Goal: Information Seeking & Learning: Understand process/instructions

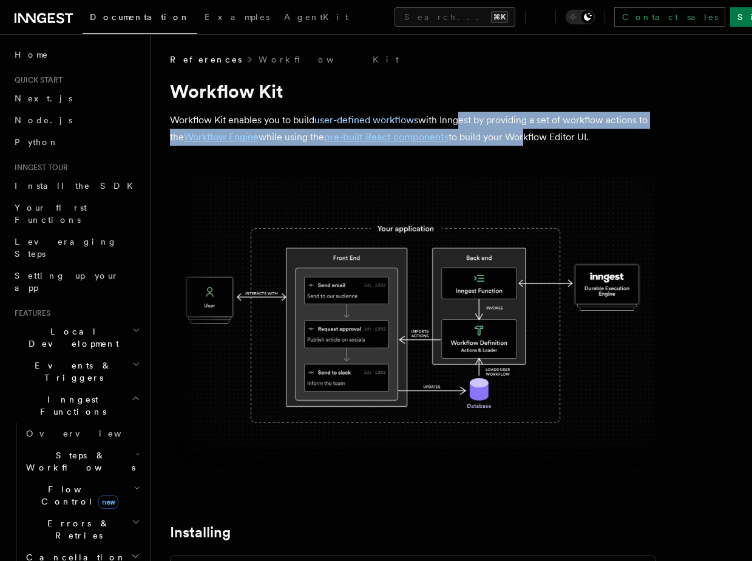
drag, startPoint x: 460, startPoint y: 126, endPoint x: 540, endPoint y: 131, distance: 80.9
click at [537, 131] on p "Workflow Kit enables you to build user-defined workflows with Inngest by provid…" at bounding box center [413, 129] width 486 height 34
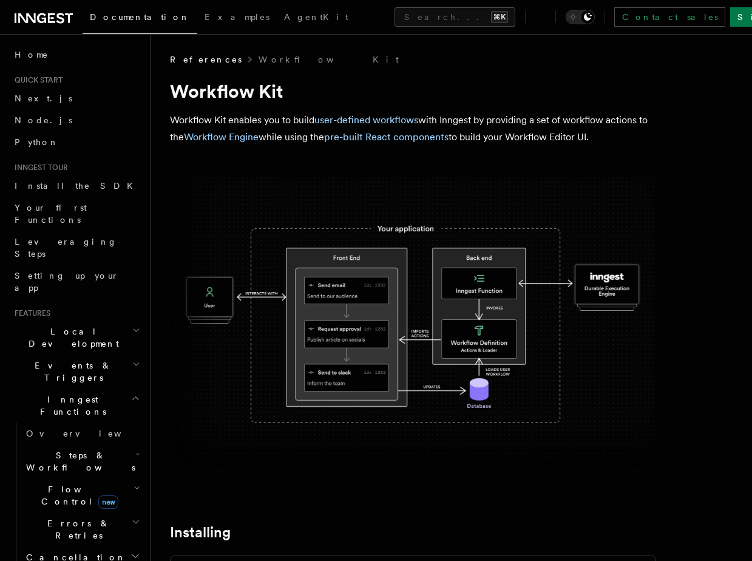
click at [540, 131] on p "Workflow Kit enables you to build user-defined workflows with Inngest by provid…" at bounding box center [413, 129] width 486 height 34
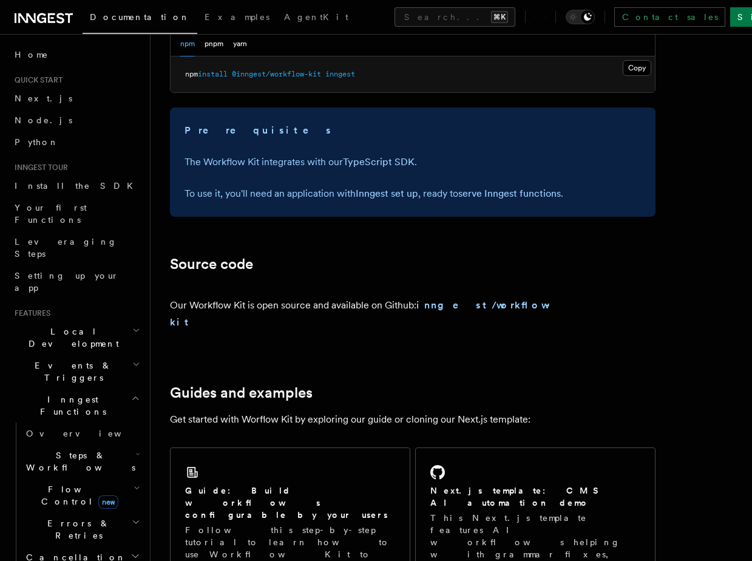
scroll to position [443, 0]
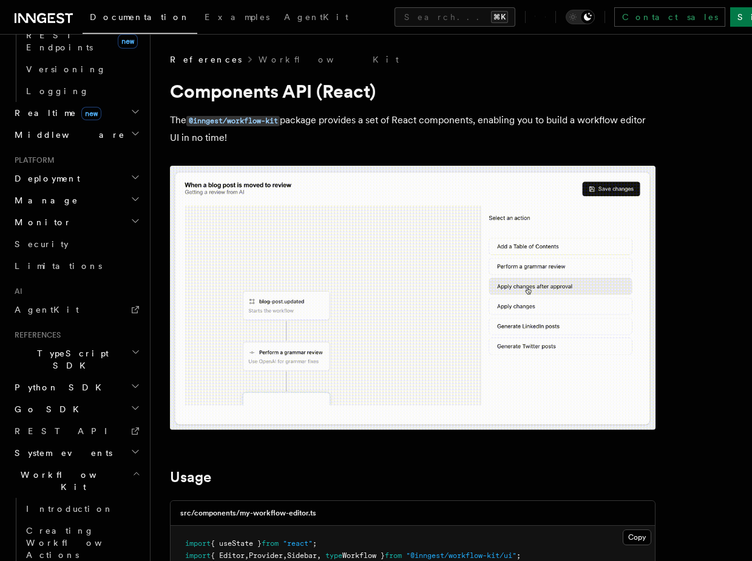
click at [23, 15] on icon at bounding box center [44, 18] width 58 height 15
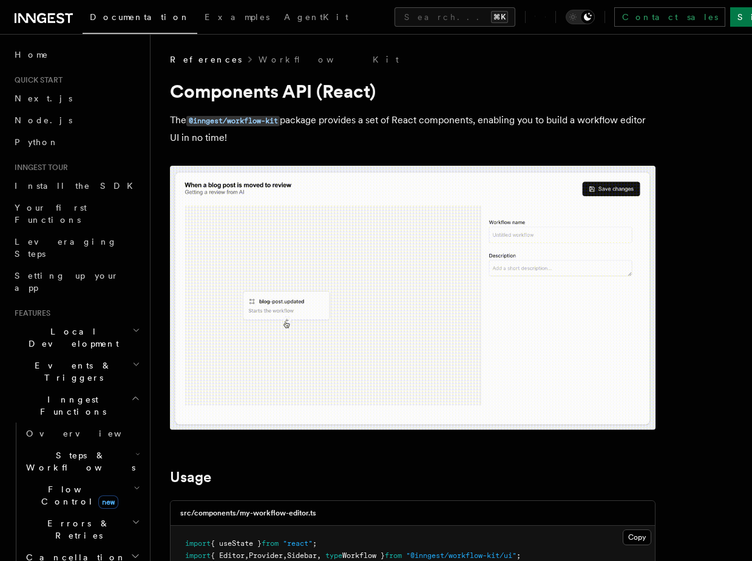
scroll to position [113, 0]
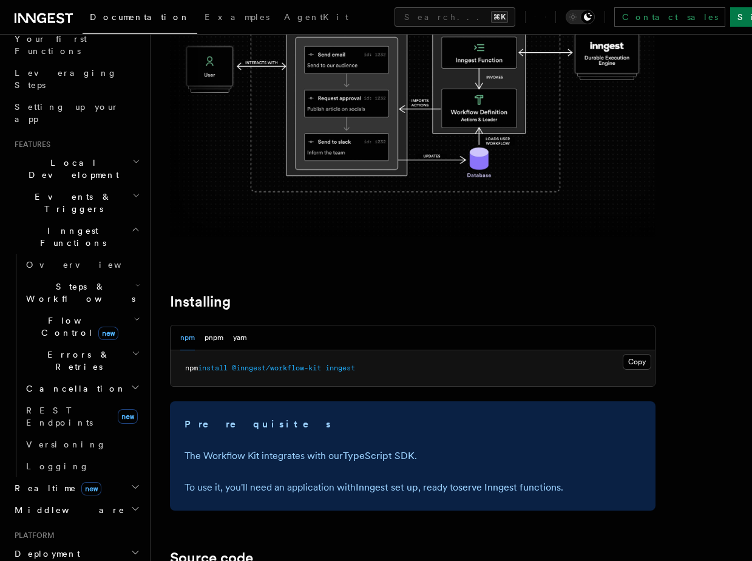
scroll to position [170, 0]
click at [108, 476] on h2 "Realtime new" at bounding box center [76, 487] width 133 height 22
click at [107, 476] on h2 "Realtime new" at bounding box center [76, 487] width 133 height 22
click at [100, 476] on h2 "Realtime new" at bounding box center [76, 487] width 133 height 22
click at [100, 498] on link "Overview" at bounding box center [81, 509] width 121 height 22
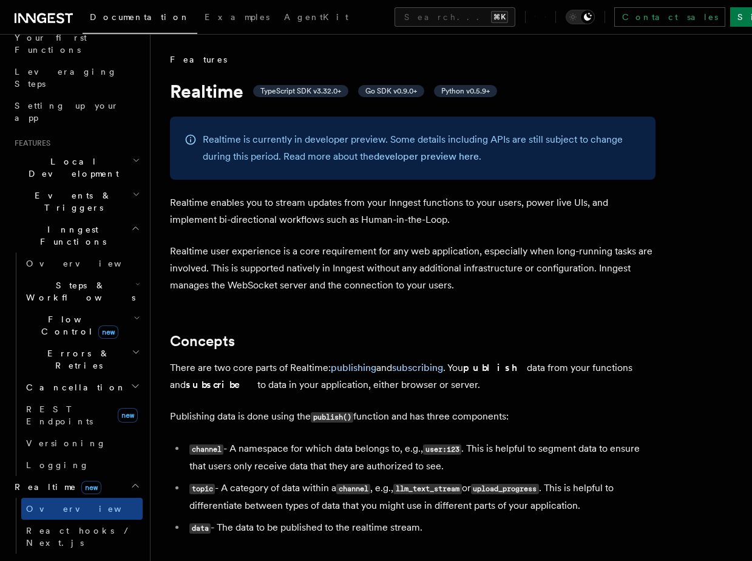
click at [101, 476] on h2 "Realtime new" at bounding box center [76, 487] width 133 height 22
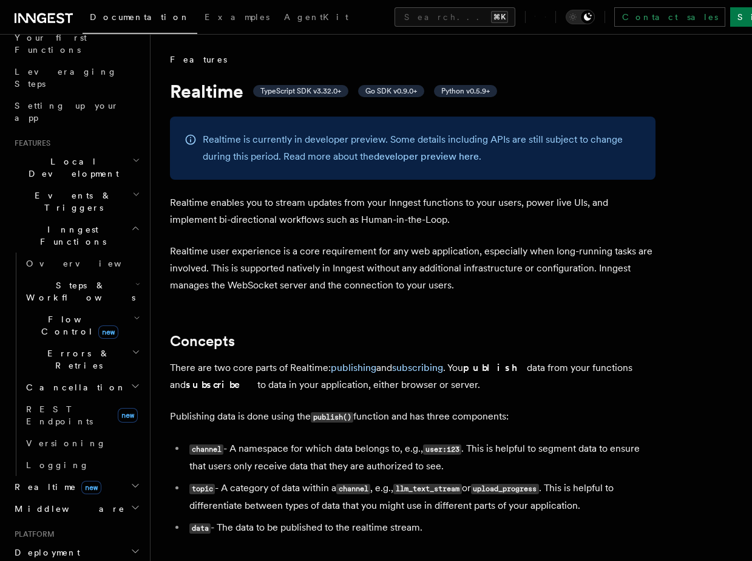
click at [90, 476] on h2 "Realtime new" at bounding box center [76, 487] width 133 height 22
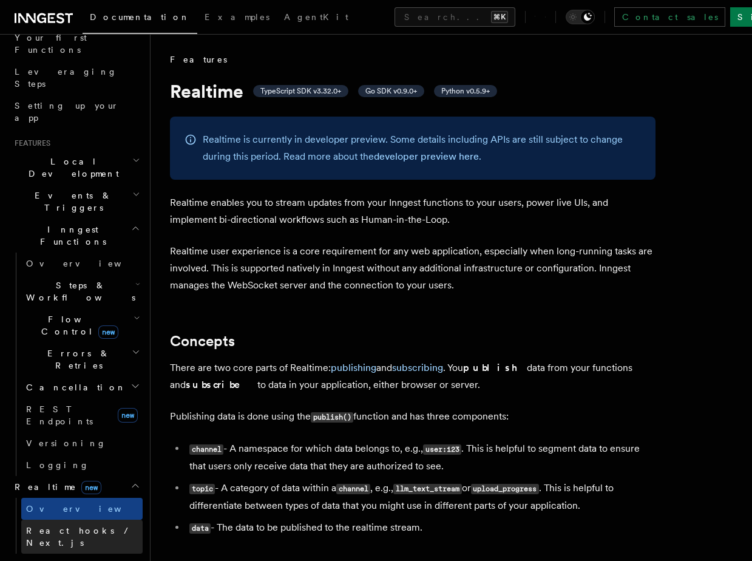
click at [92, 520] on link "React hooks / Next.js" at bounding box center [81, 537] width 121 height 34
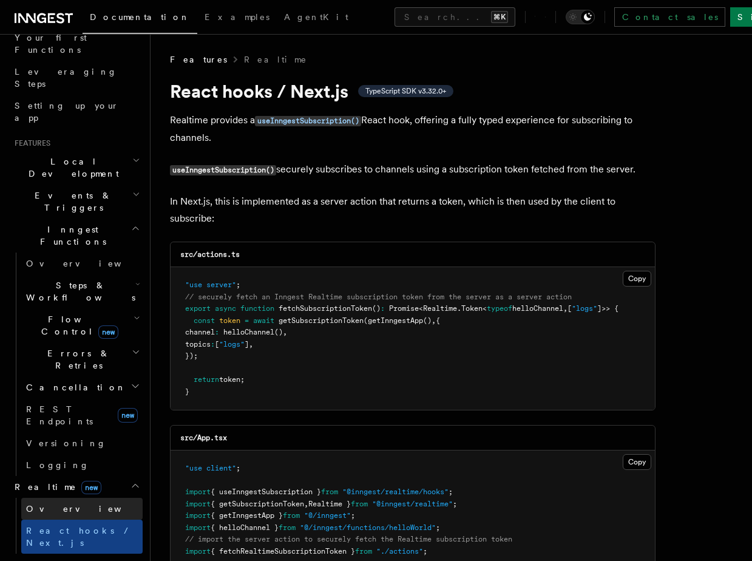
click at [92, 498] on link "Overview" at bounding box center [81, 509] width 121 height 22
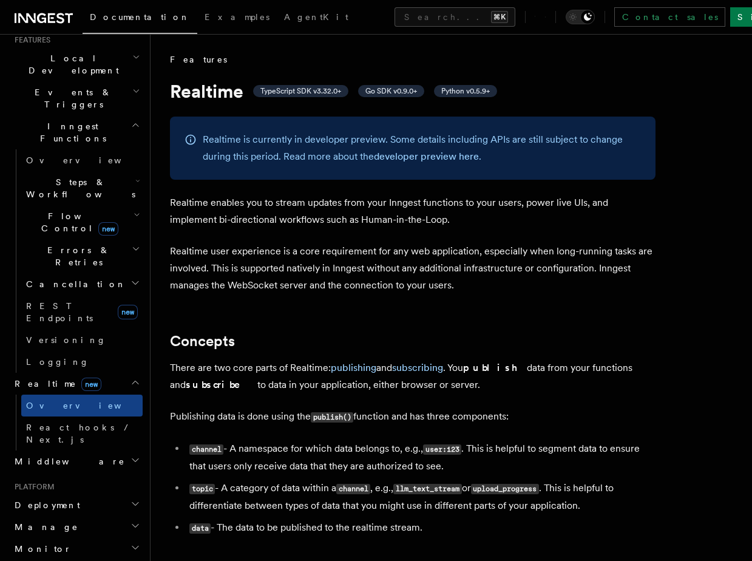
scroll to position [274, 0]
click at [54, 455] on span "Middleware" at bounding box center [67, 461] width 115 height 12
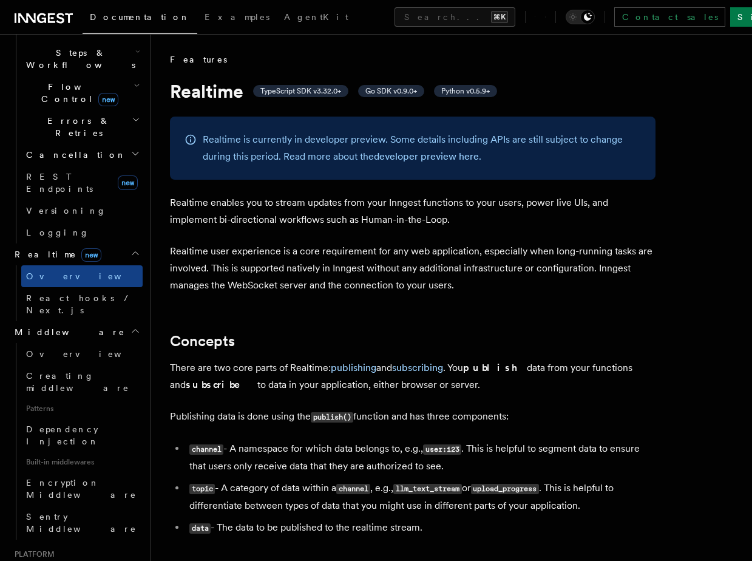
click at [70, 560] on h2 "Deployment" at bounding box center [76, 573] width 133 height 22
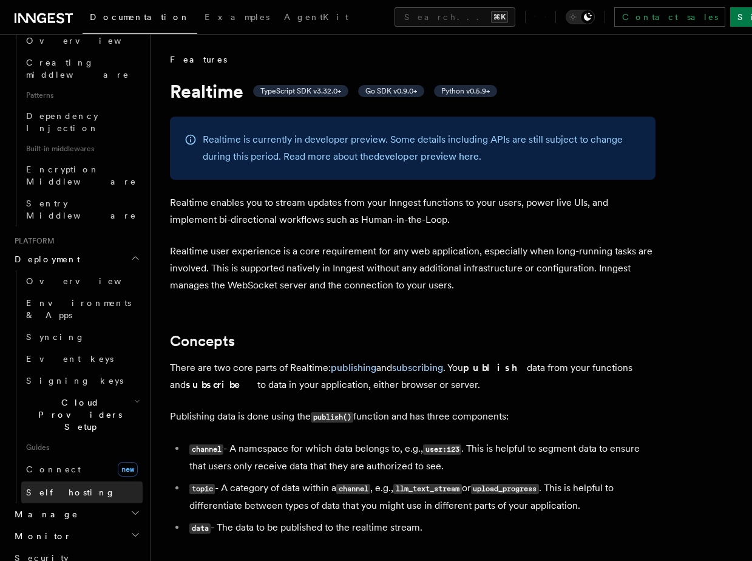
click at [55, 481] on link "Self hosting" at bounding box center [81, 492] width 121 height 22
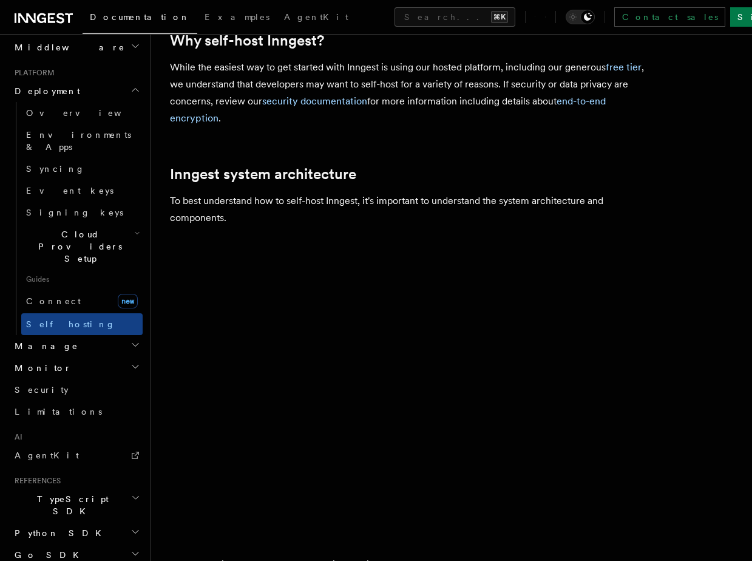
scroll to position [214, 0]
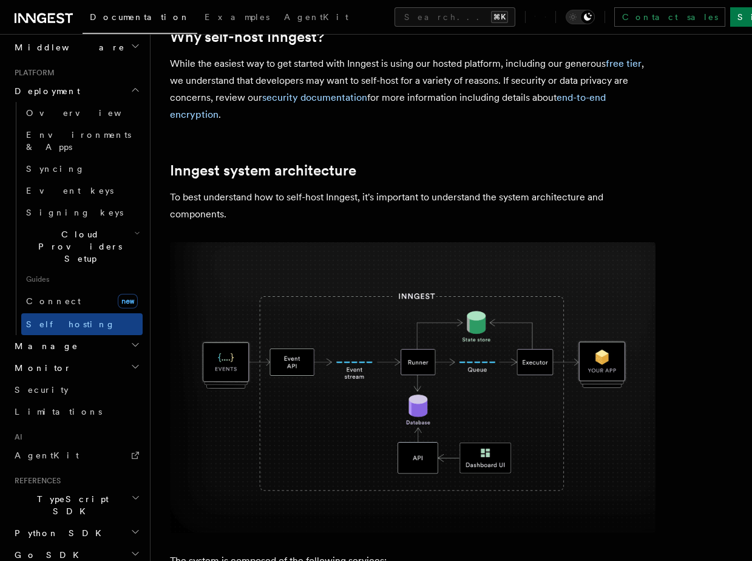
click at [46, 357] on h2 "Monitor" at bounding box center [76, 368] width 133 height 22
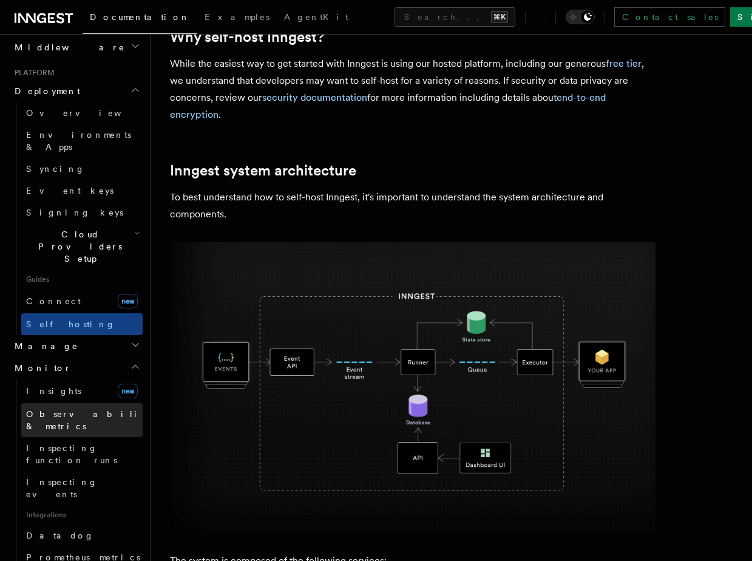
click at [52, 409] on span "Observability & metrics" at bounding box center [88, 420] width 125 height 22
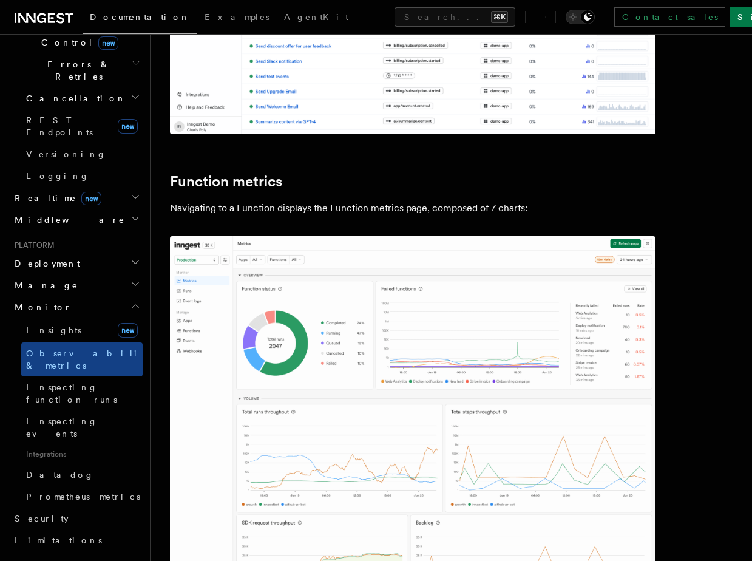
scroll to position [415, 0]
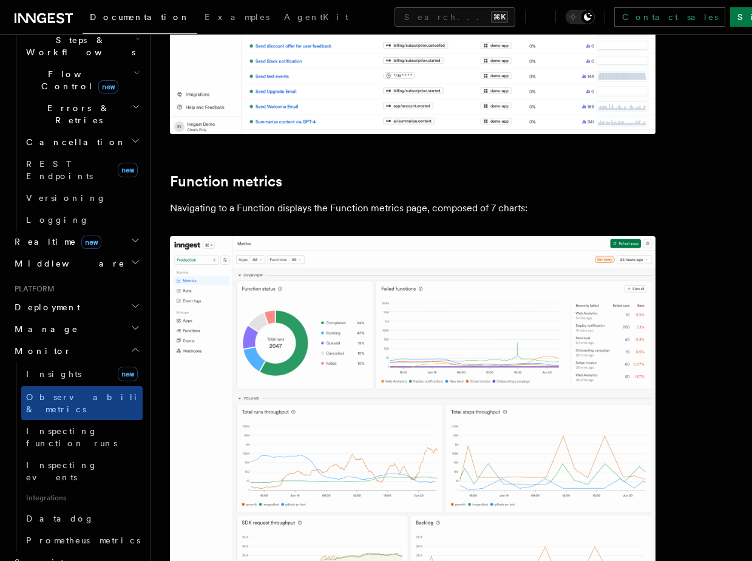
click at [40, 318] on h2 "Manage" at bounding box center [76, 329] width 133 height 22
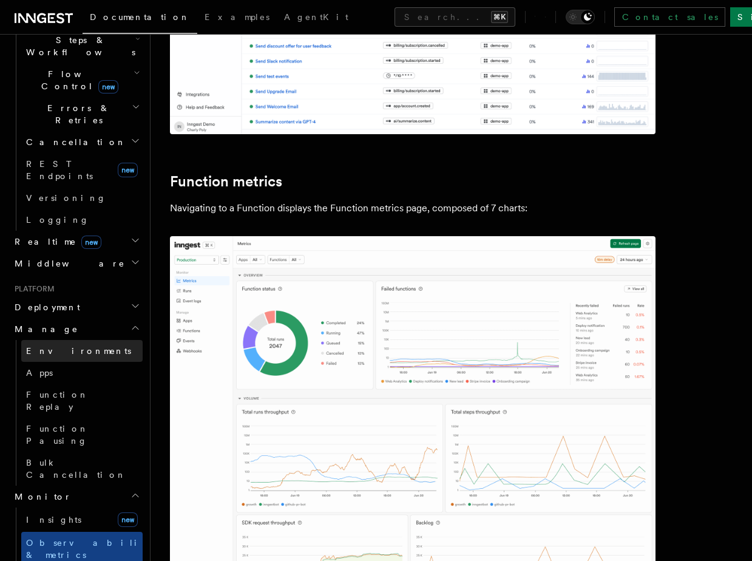
click at [59, 340] on link "Environments" at bounding box center [81, 351] width 121 height 22
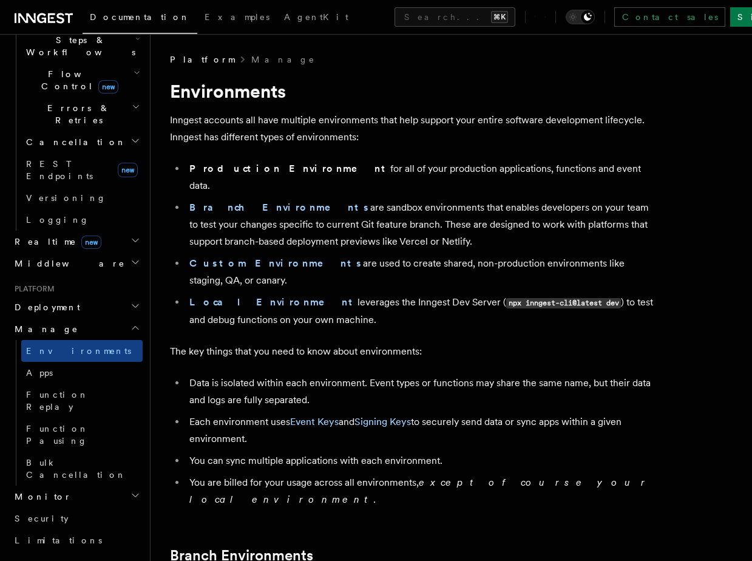
click at [64, 296] on h2 "Deployment" at bounding box center [76, 307] width 133 height 22
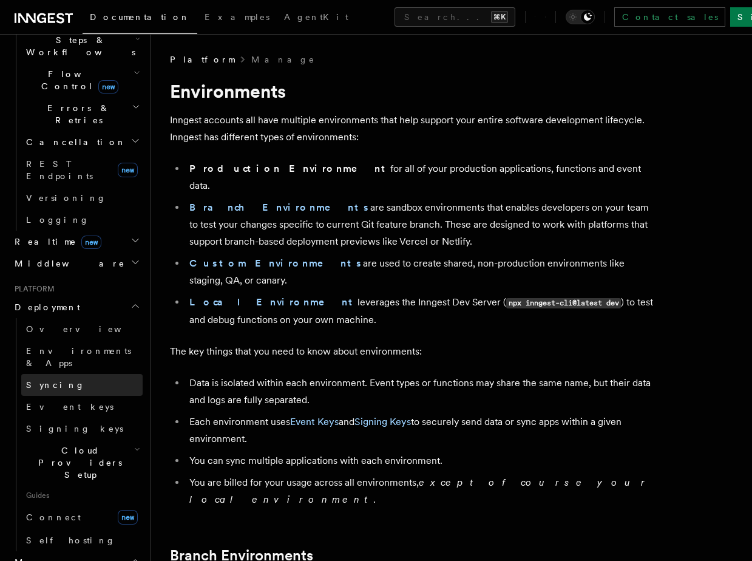
click at [80, 374] on link "Syncing" at bounding box center [81, 385] width 121 height 22
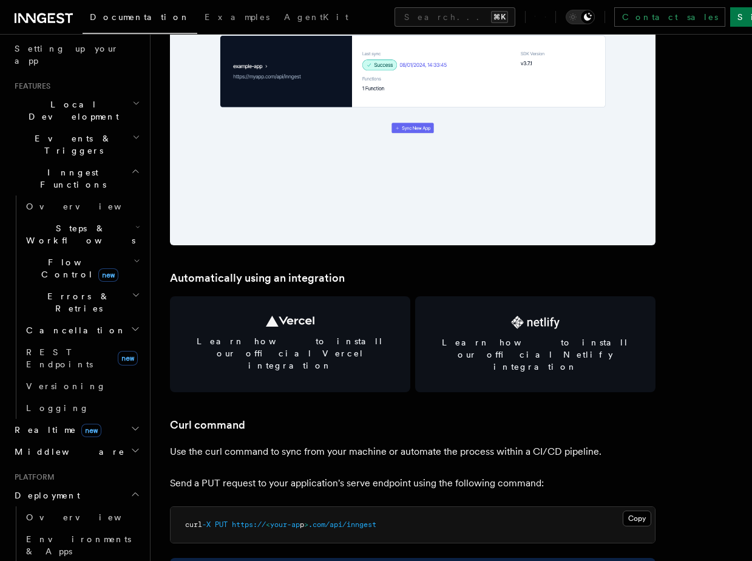
scroll to position [210, 0]
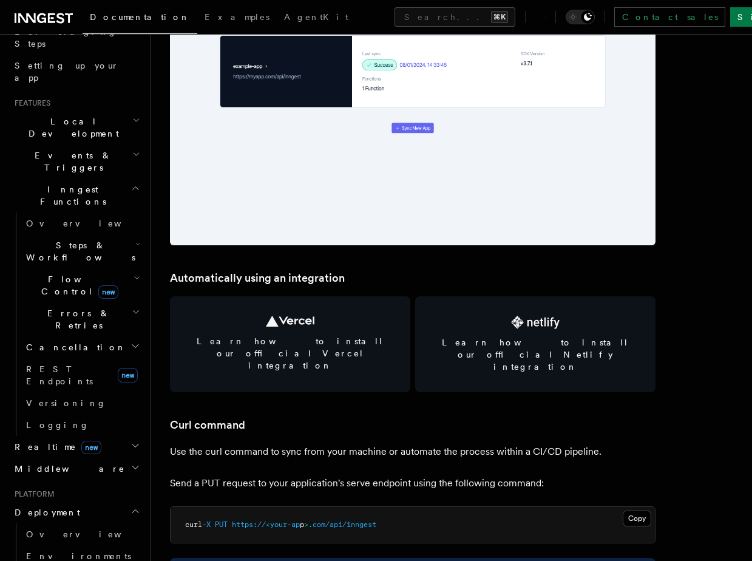
click at [50, 178] on h2 "Inngest Functions" at bounding box center [76, 195] width 133 height 34
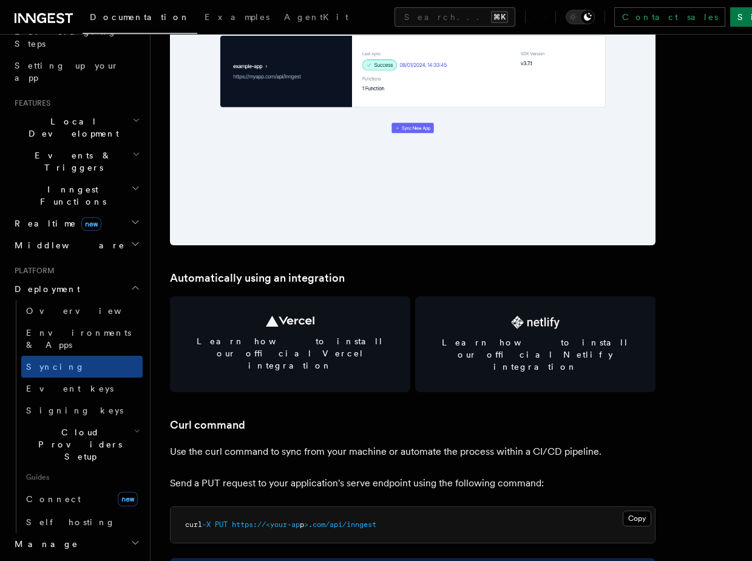
click at [53, 144] on h2 "Events & Triggers" at bounding box center [76, 161] width 133 height 34
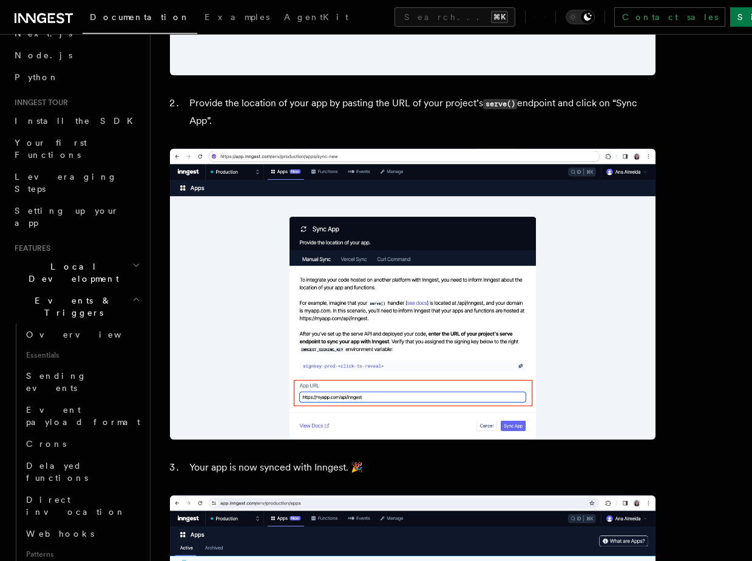
scroll to position [932, 0]
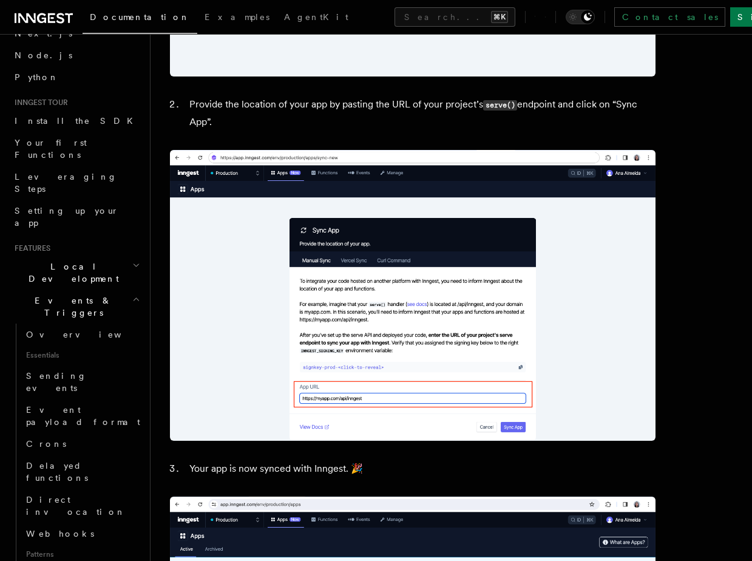
drag, startPoint x: 222, startPoint y: 120, endPoint x: 189, endPoint y: 95, distance: 42.0
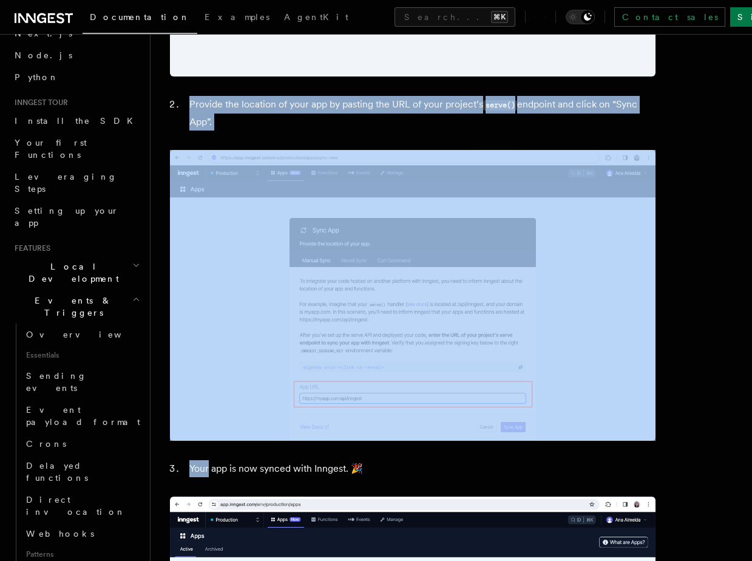
drag, startPoint x: 189, startPoint y: 95, endPoint x: 287, endPoint y: 133, distance: 105.5
click at [288, 128] on li "Provide the location of your app by pasting the URL of your project’s serve() e…" at bounding box center [421, 113] width 470 height 35
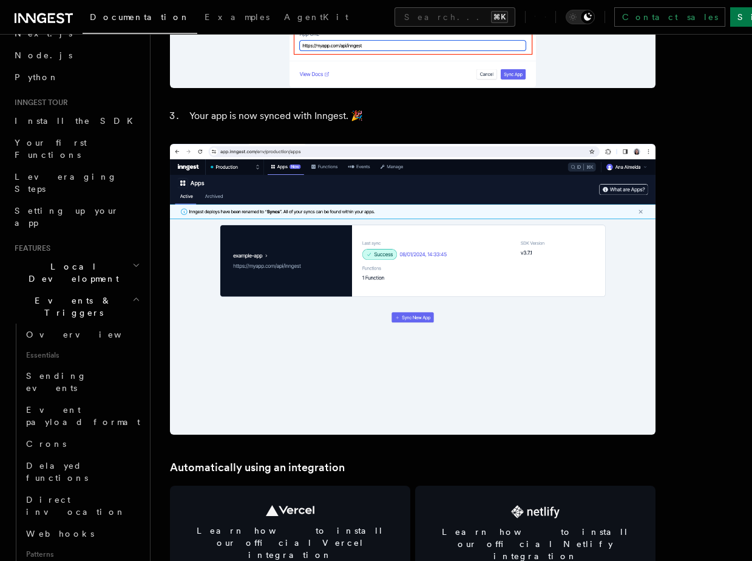
scroll to position [1288, 0]
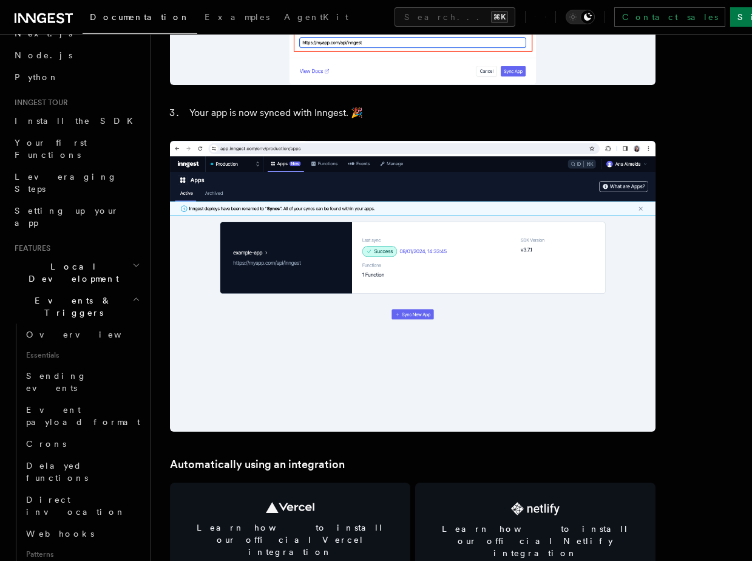
drag, startPoint x: 208, startPoint y: 106, endPoint x: 263, endPoint y: 116, distance: 55.6
click at [263, 116] on li "Your app is now synced with Inngest. 🎉" at bounding box center [421, 112] width 470 height 17
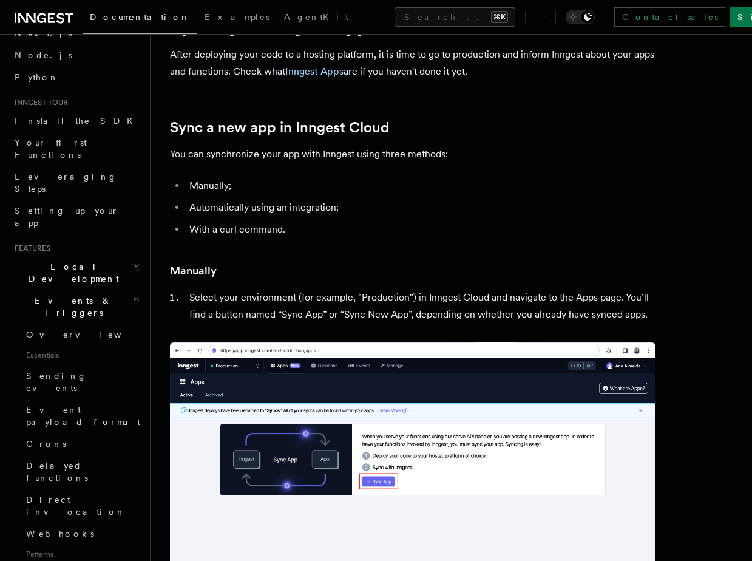
scroll to position [0, 0]
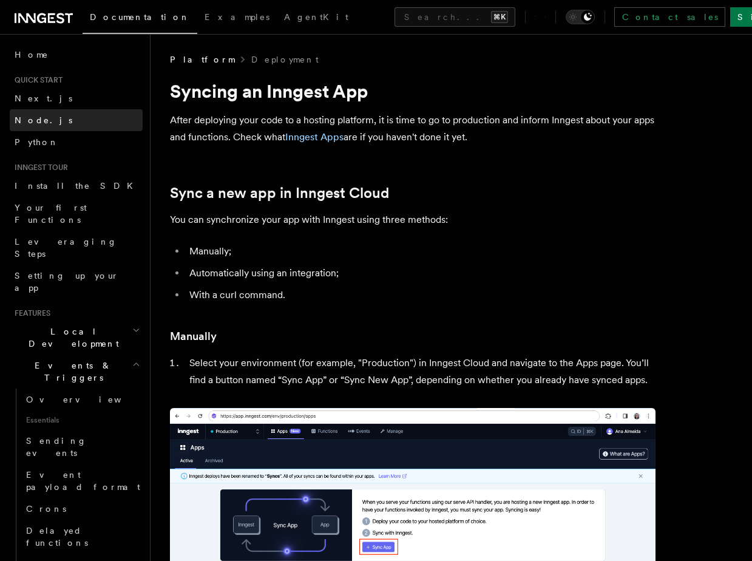
click at [44, 112] on link "Node.js" at bounding box center [76, 120] width 133 height 22
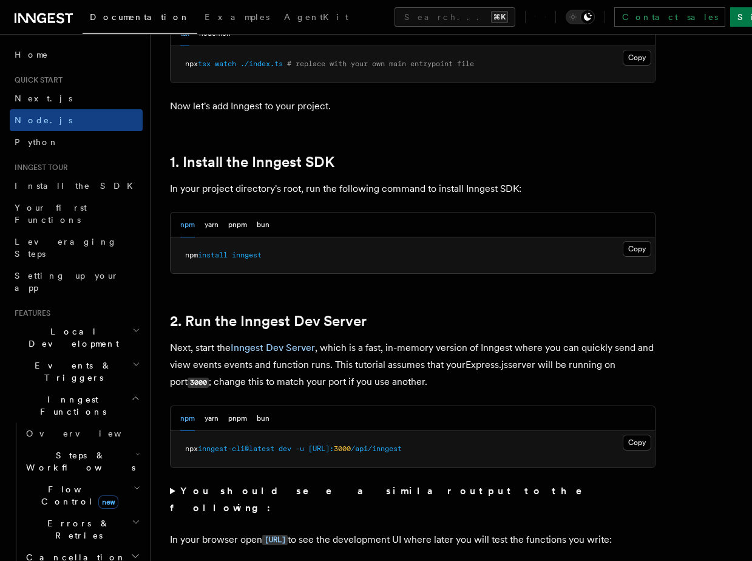
scroll to position [800, 0]
